Goal: Check status: Check status

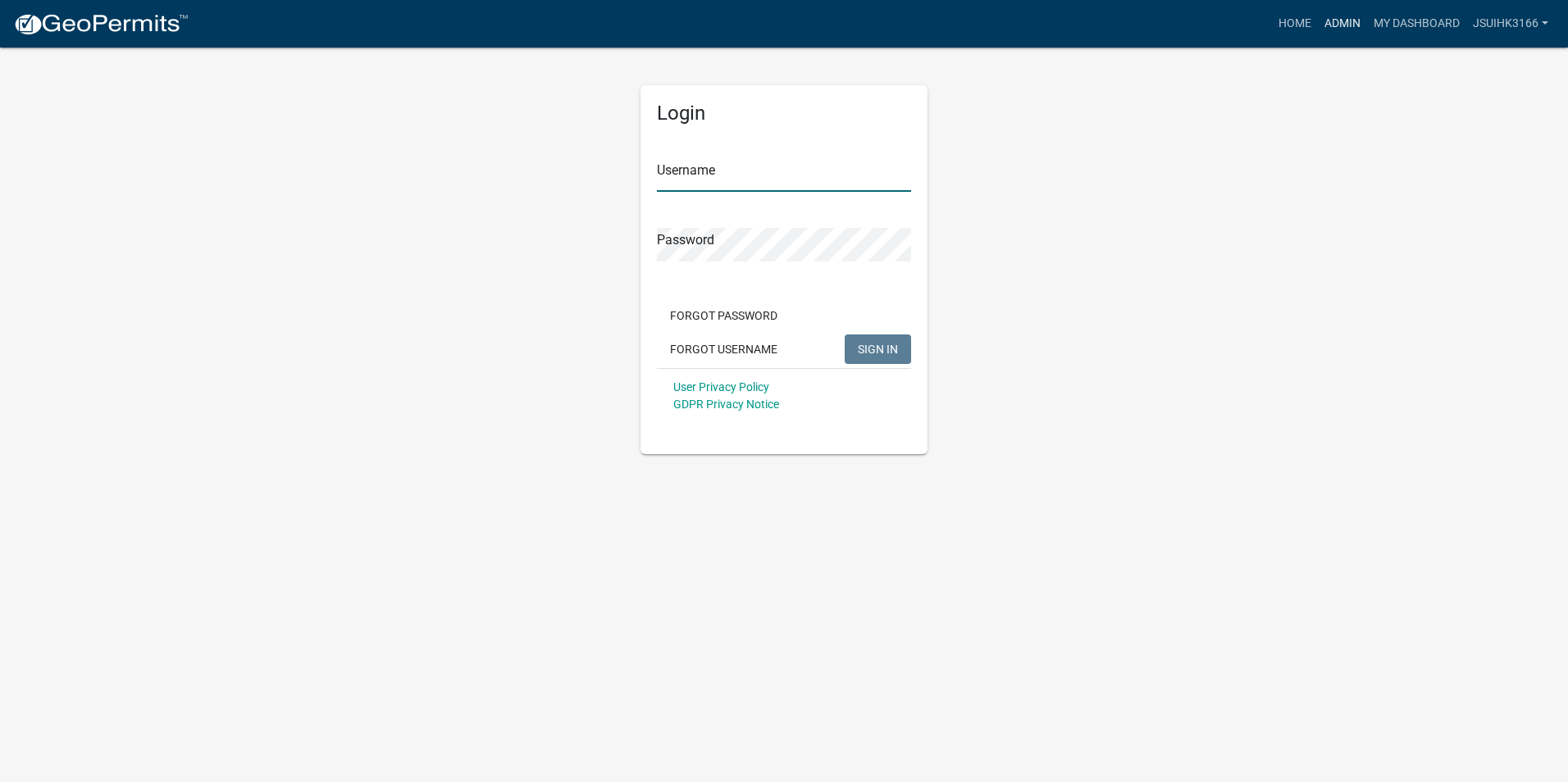
type input "Jsuihk3166"
click at [1344, 23] on link "Admin" at bounding box center [1342, 24] width 49 height 31
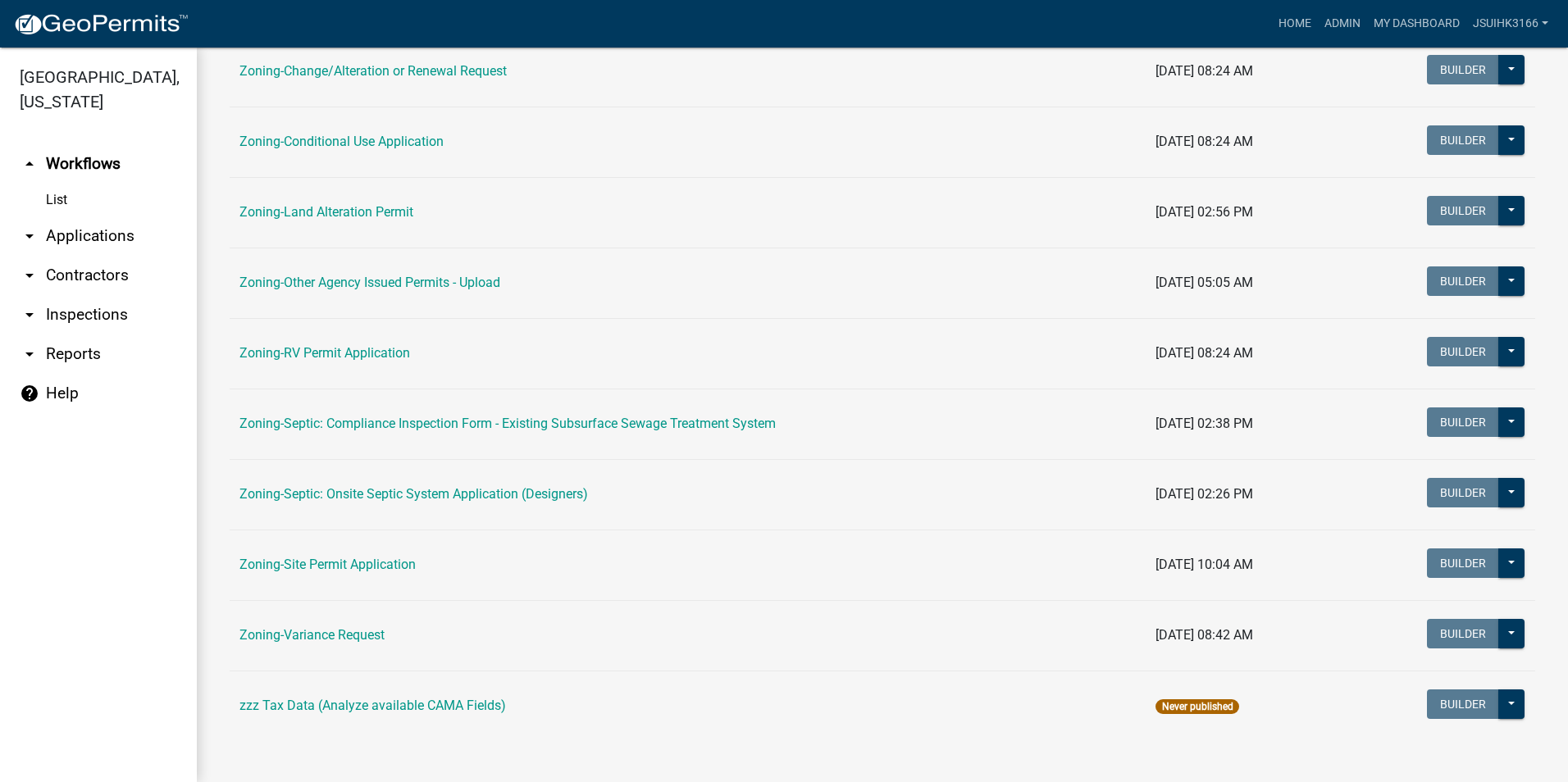
scroll to position [464, 0]
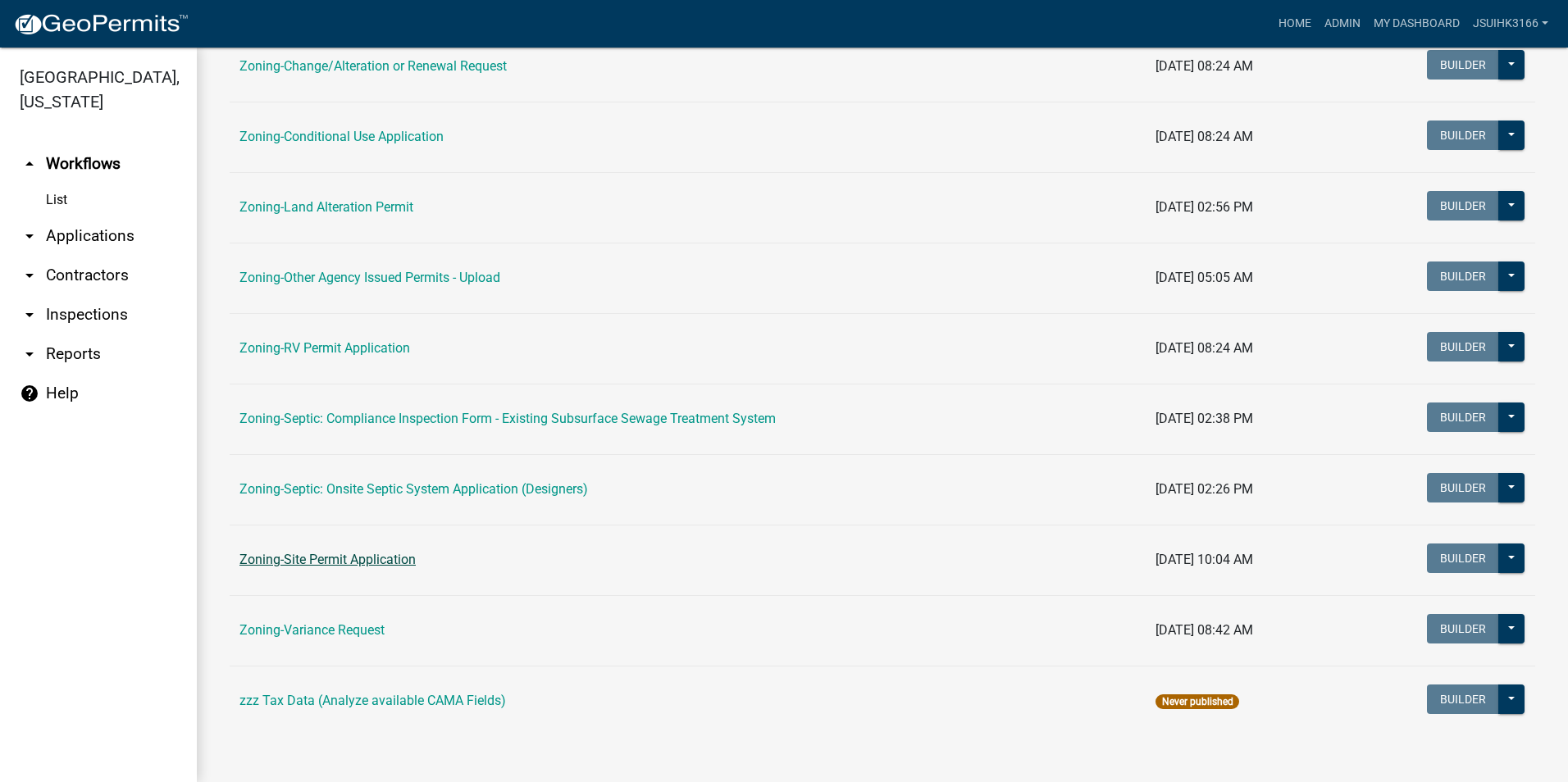
click at [351, 563] on link "Zoning-Site Permit Application" at bounding box center [328, 560] width 176 height 15
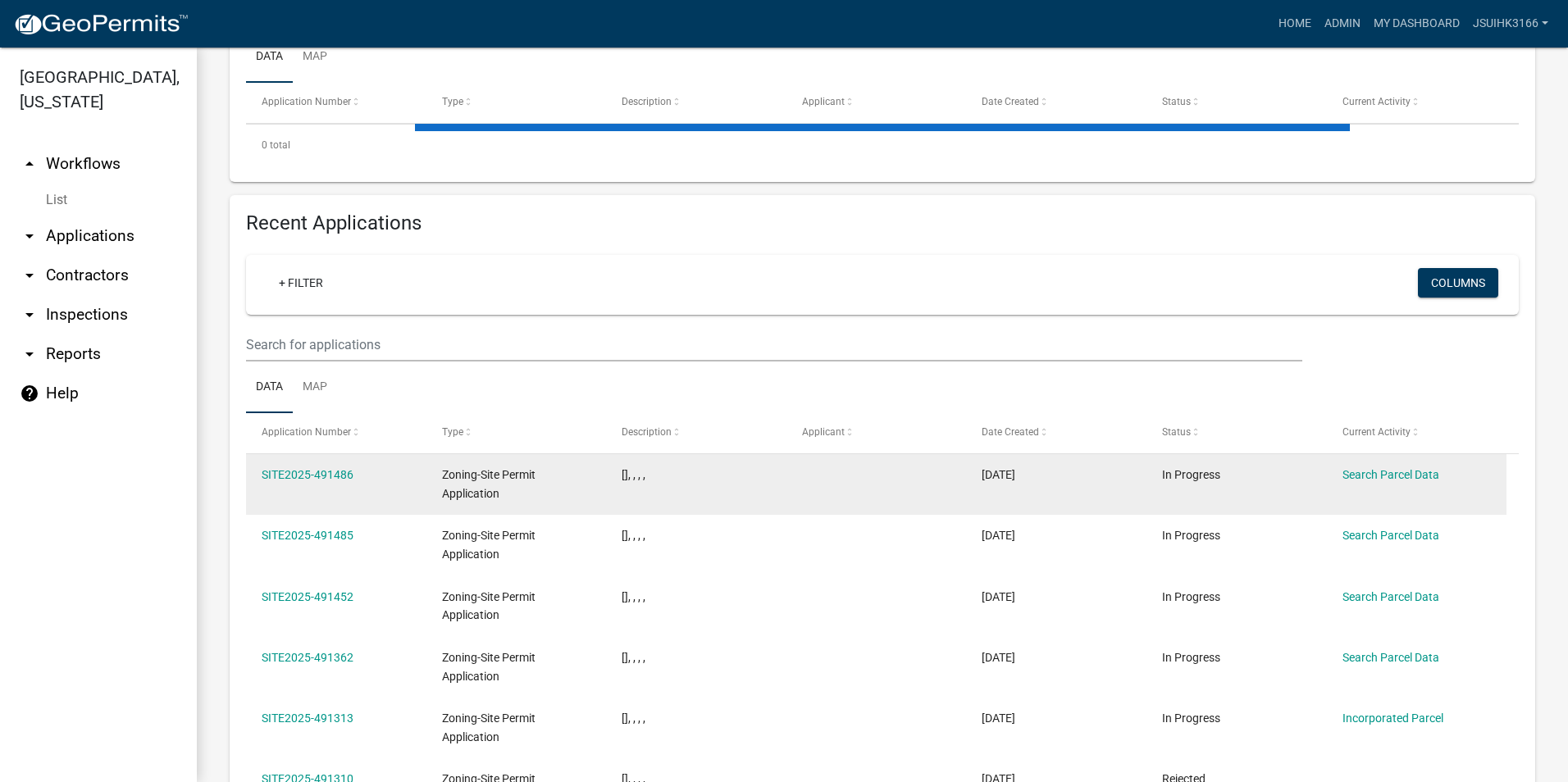
scroll to position [414, 0]
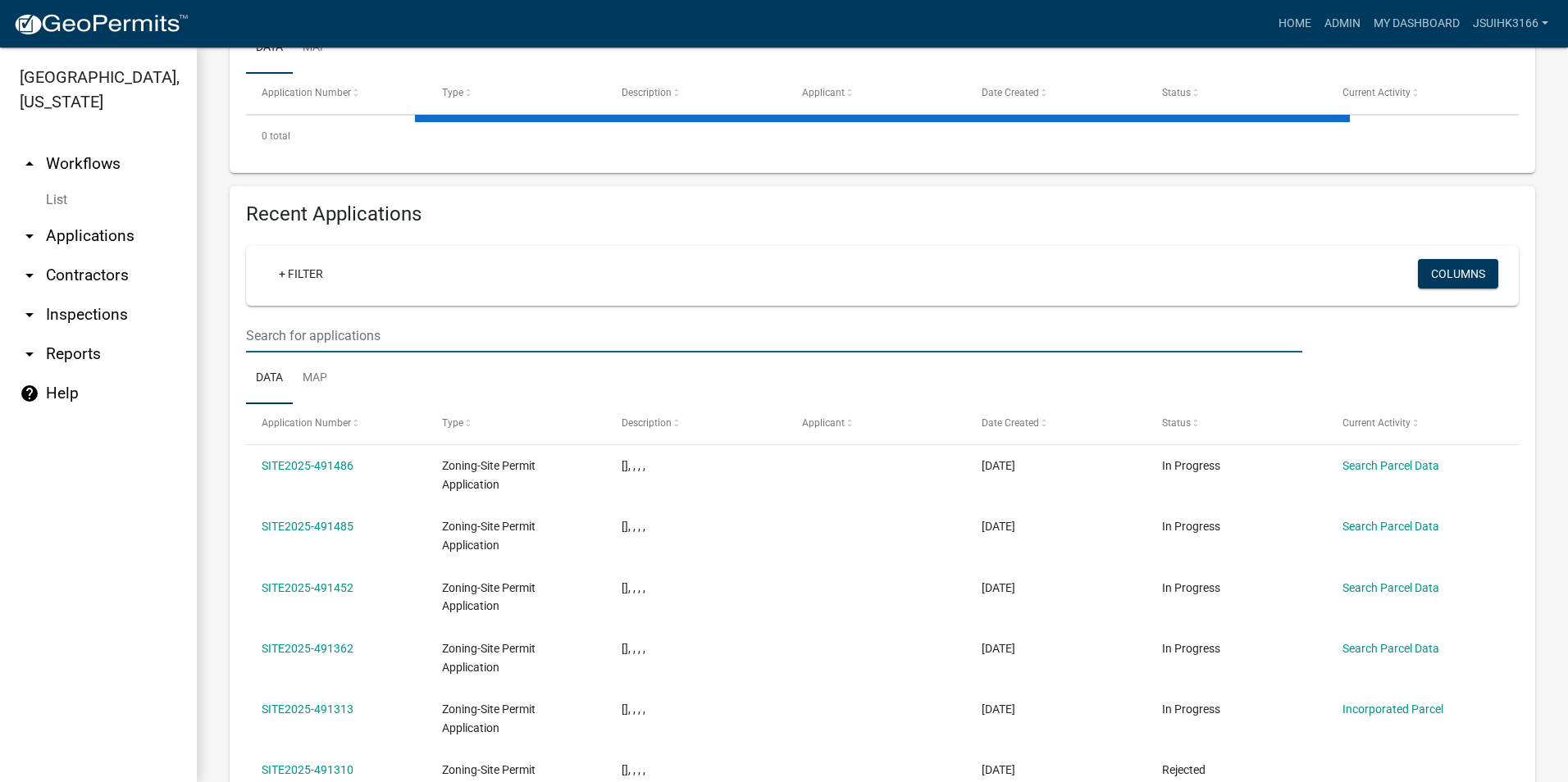
click at [325, 344] on input "text" at bounding box center [774, 336] width 1056 height 34
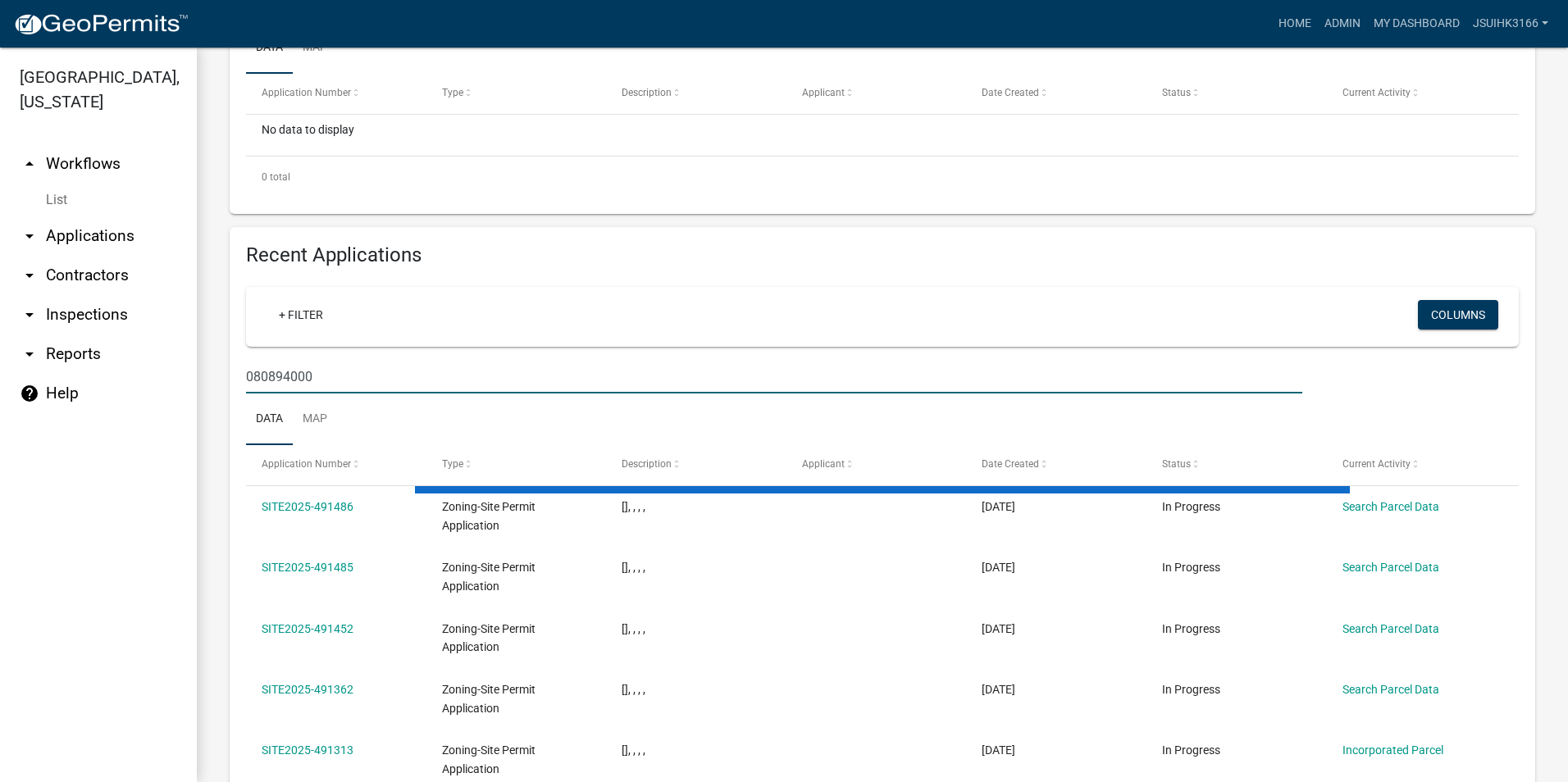
type input "080894000"
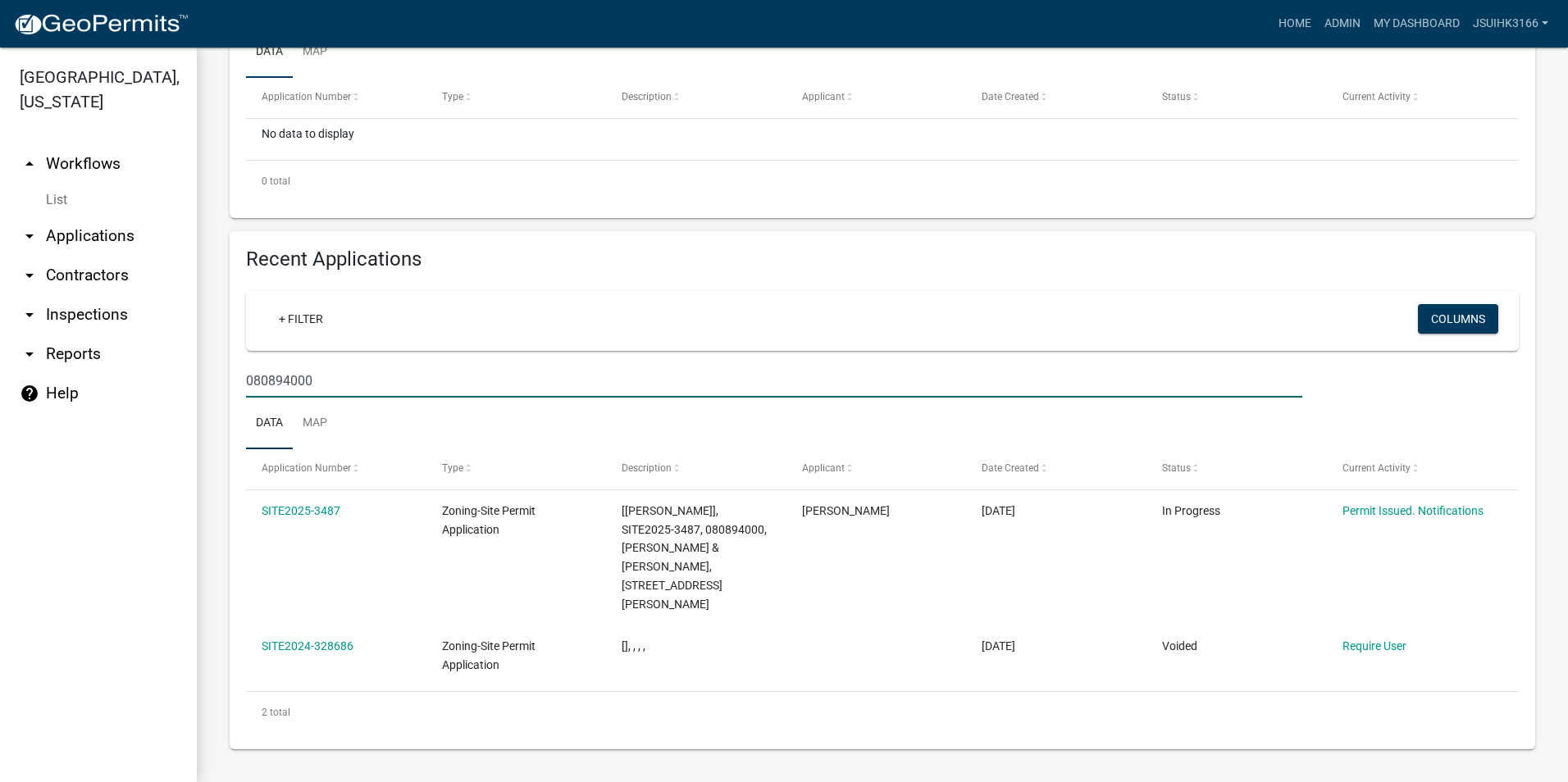
scroll to position [391, 0]
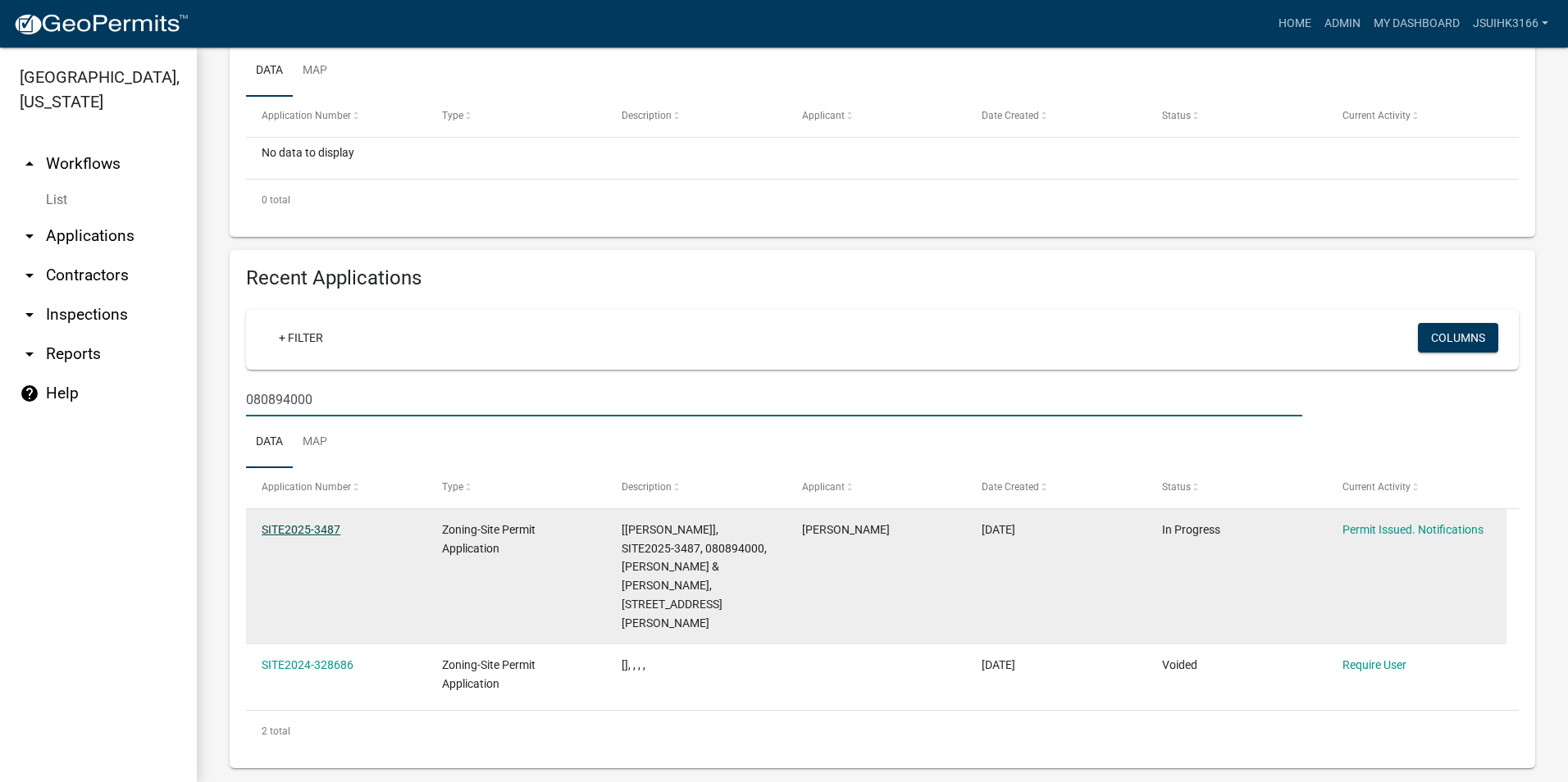
click at [283, 530] on link "SITE2025-3487" at bounding box center [300, 529] width 79 height 13
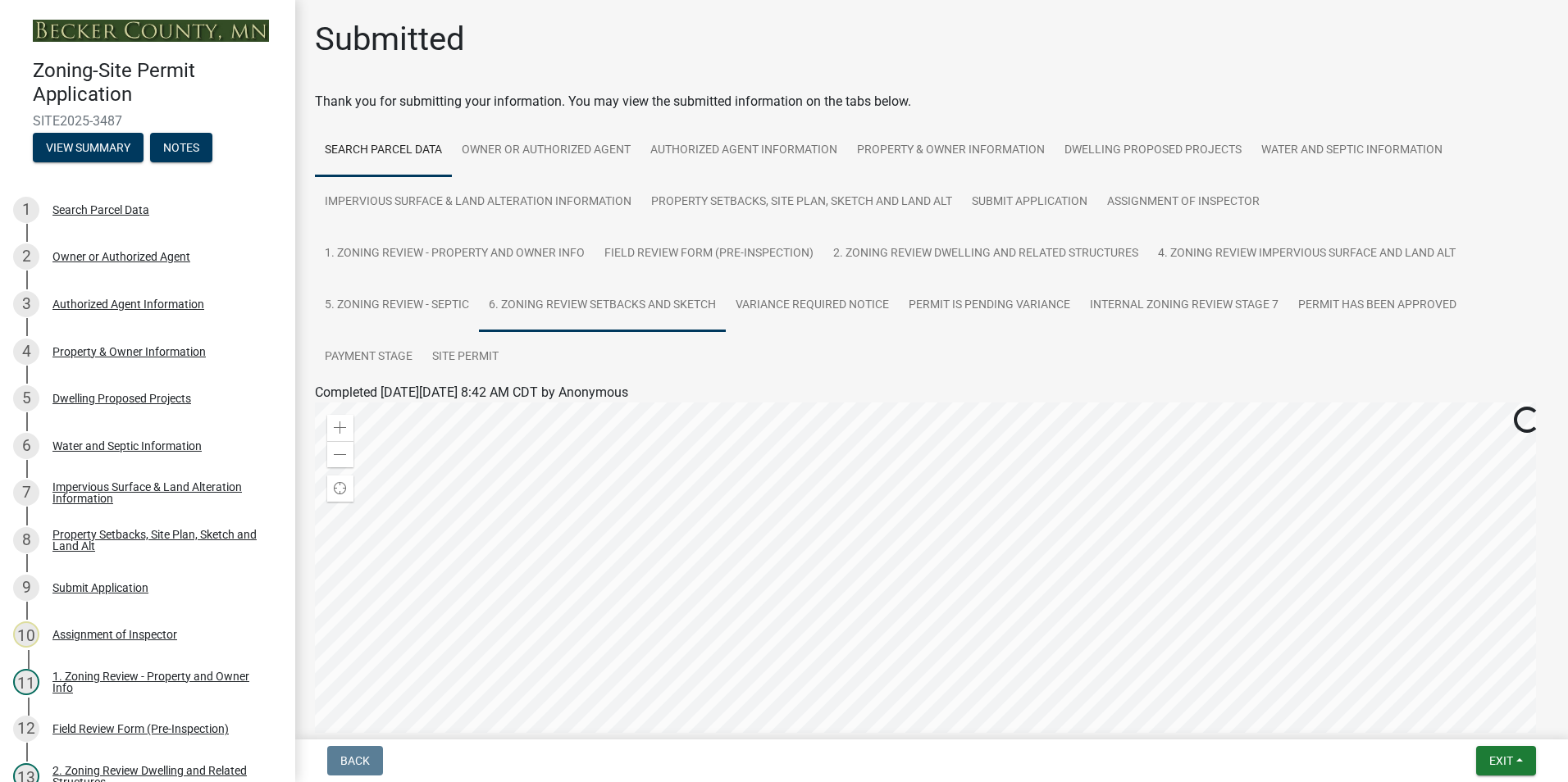
click at [632, 293] on link "6. Zoning Review Setbacks and Sketch" at bounding box center [602, 306] width 247 height 53
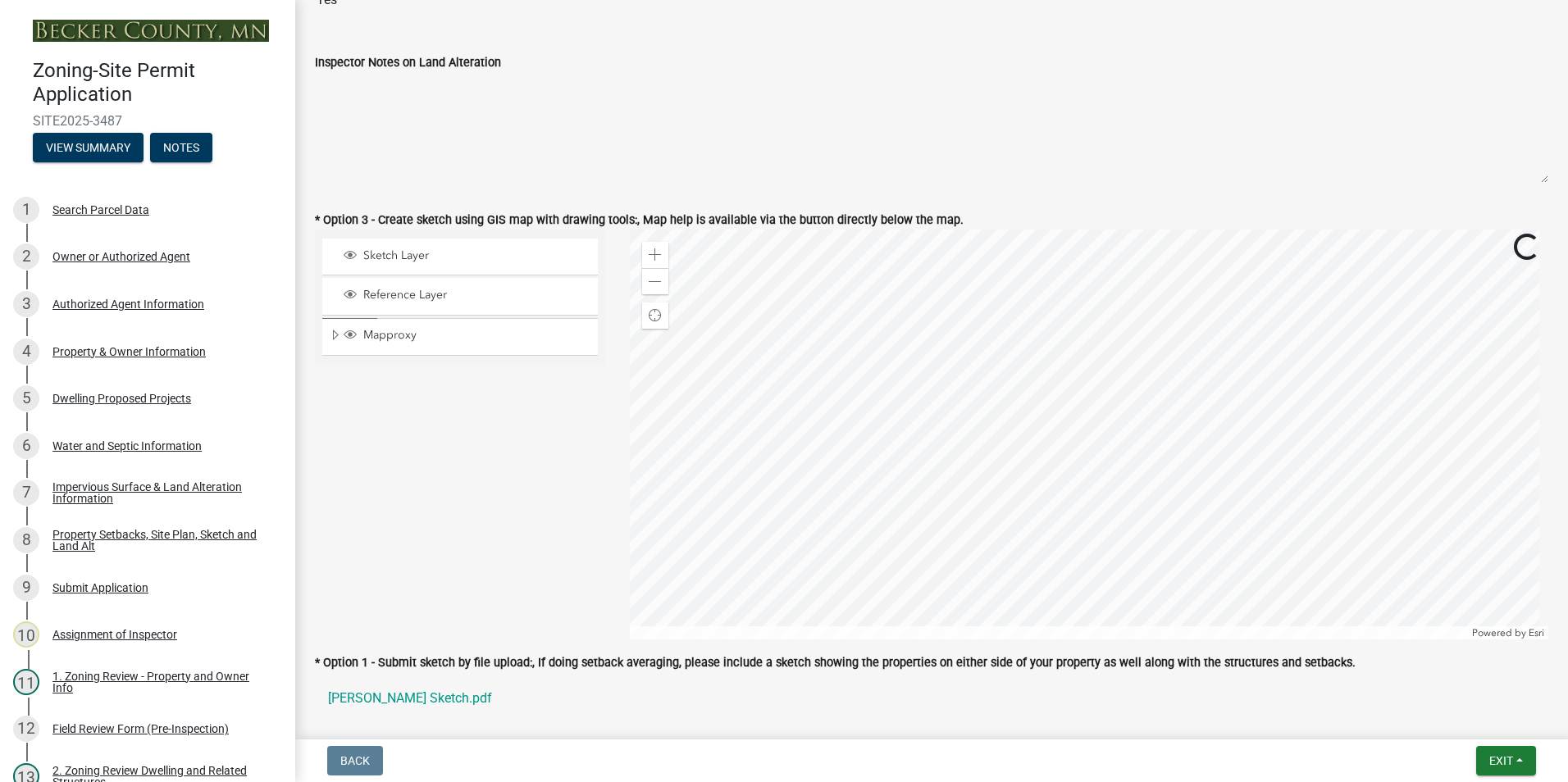
scroll to position [1148, 0]
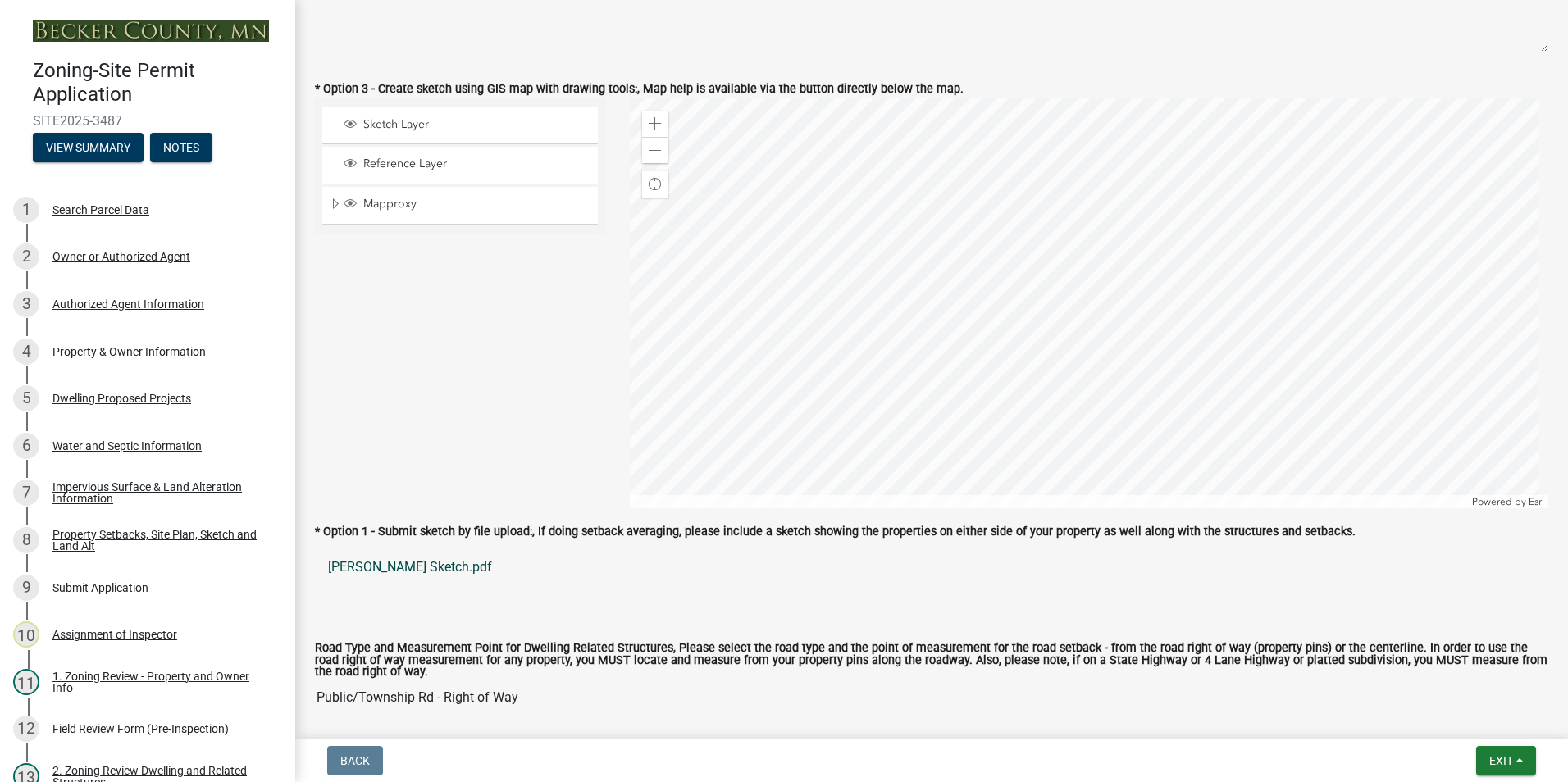
click at [407, 563] on link "[PERSON_NAME] Sketch.pdf" at bounding box center [932, 567] width 1234 height 39
